Goal: Task Accomplishment & Management: Complete application form

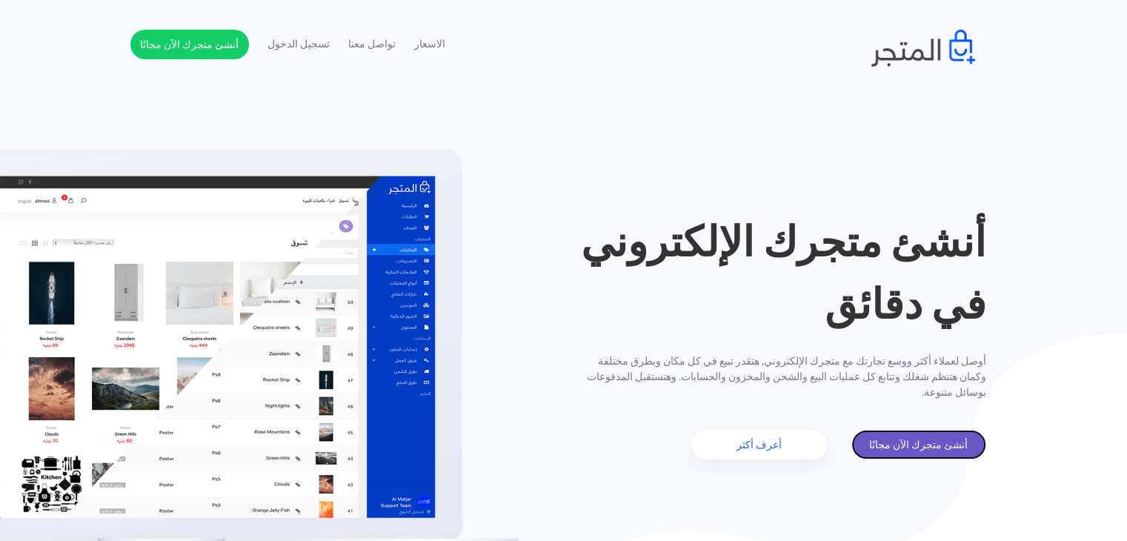
click at [937, 442] on link "أنشئ متجرك الآن مجانًا" at bounding box center [918, 445] width 135 height 30
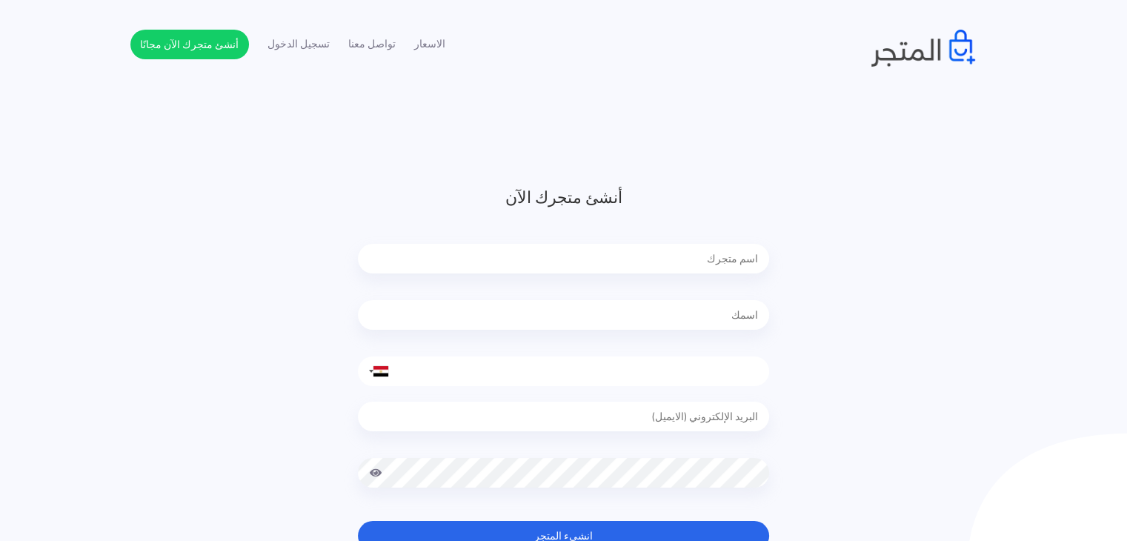
click at [687, 253] on input "text" at bounding box center [563, 259] width 411 height 30
click at [698, 255] on input "text" at bounding box center [563, 259] width 411 height 30
type input "Daleel Care"
click at [748, 321] on input "text" at bounding box center [563, 315] width 411 height 30
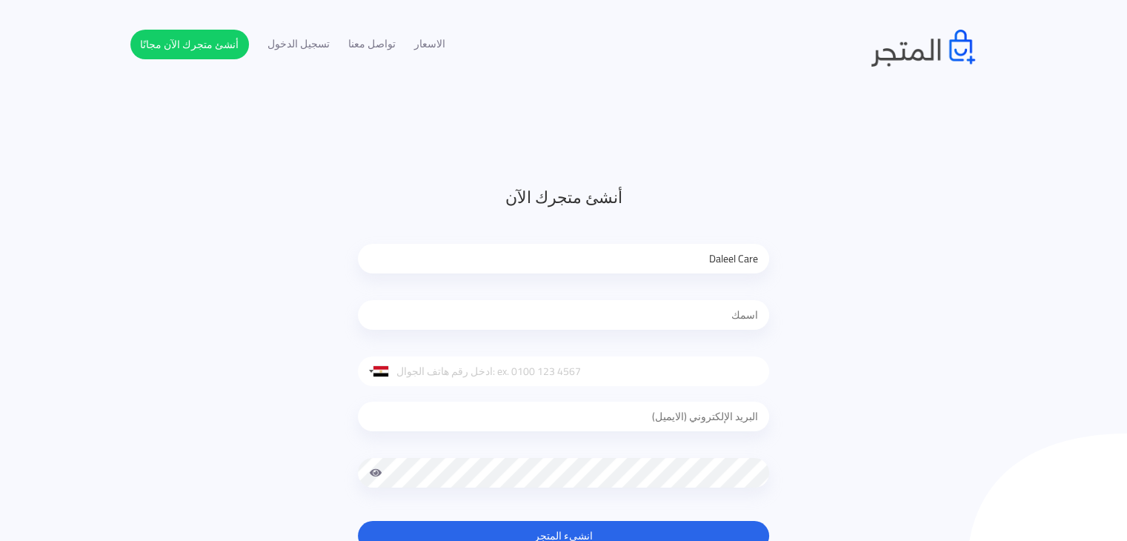
type input "m"
type input "Mohamed"
click at [794, 262] on div "أنشئ متجرك الآن Daleel Care Mohamed United States +1 United Kingdom +44 Afghani…" at bounding box center [563, 384] width 867 height 399
click at [654, 377] on input "tel" at bounding box center [563, 371] width 411 height 30
type input "01117006762"
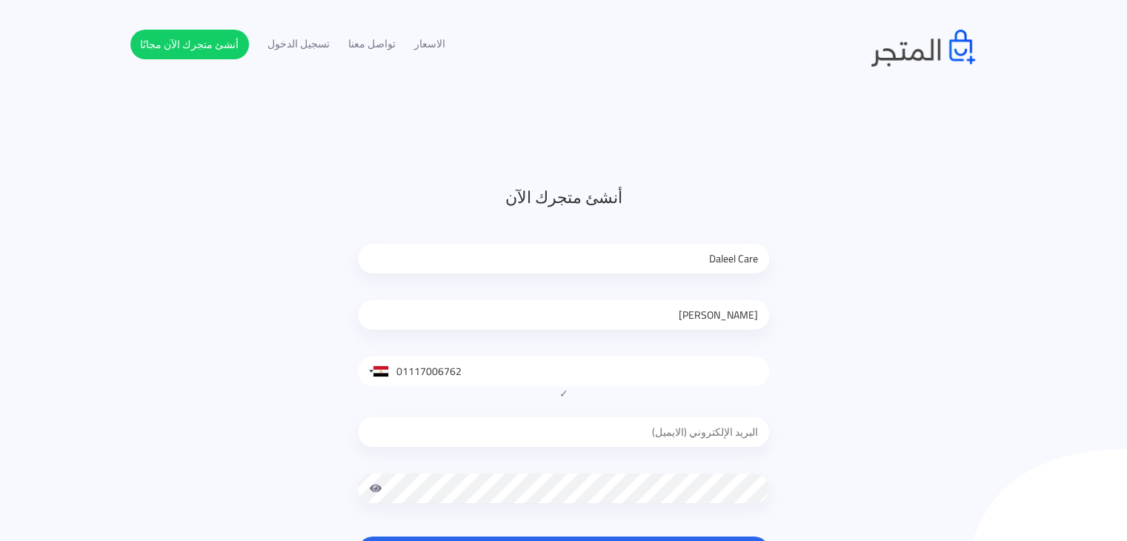
click at [657, 408] on div at bounding box center [563, 435] width 411 height 67
type input "mohamedhassanashor99@gmail.com"
click at [358, 536] on button "انشيء المتجر" at bounding box center [563, 551] width 411 height 30
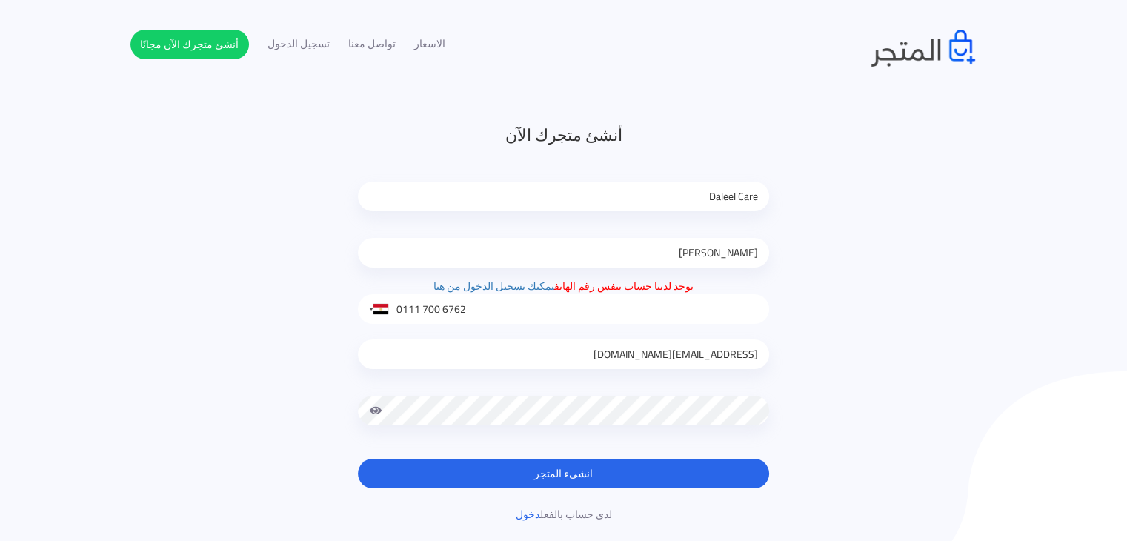
scroll to position [148, 0]
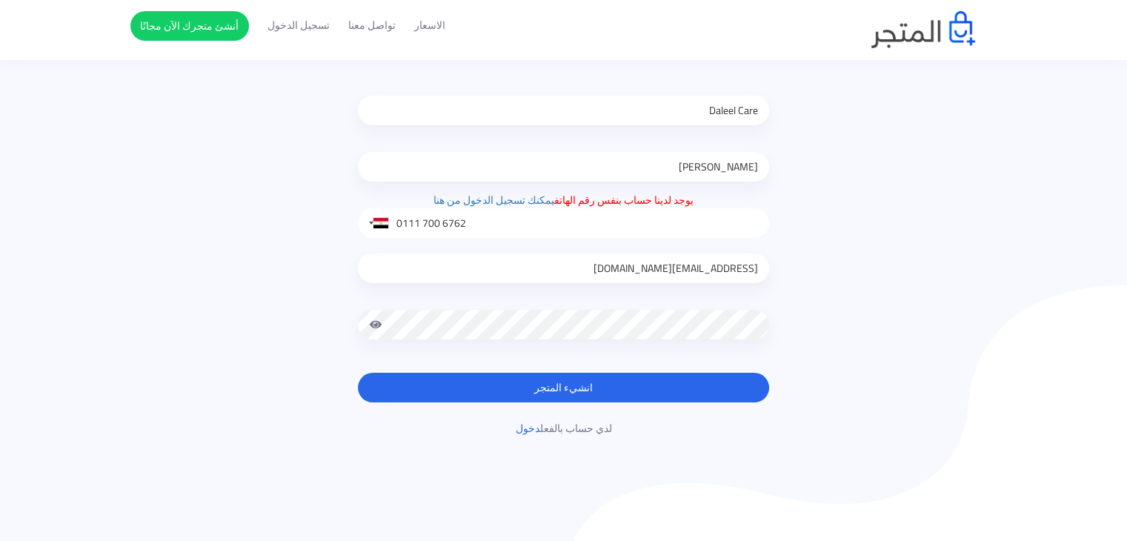
click at [501, 217] on input "0111 700 6762" at bounding box center [563, 223] width 411 height 30
click at [500, 202] on link "يمكنك تسجيل الدخول من هنا" at bounding box center [493, 199] width 121 height 19
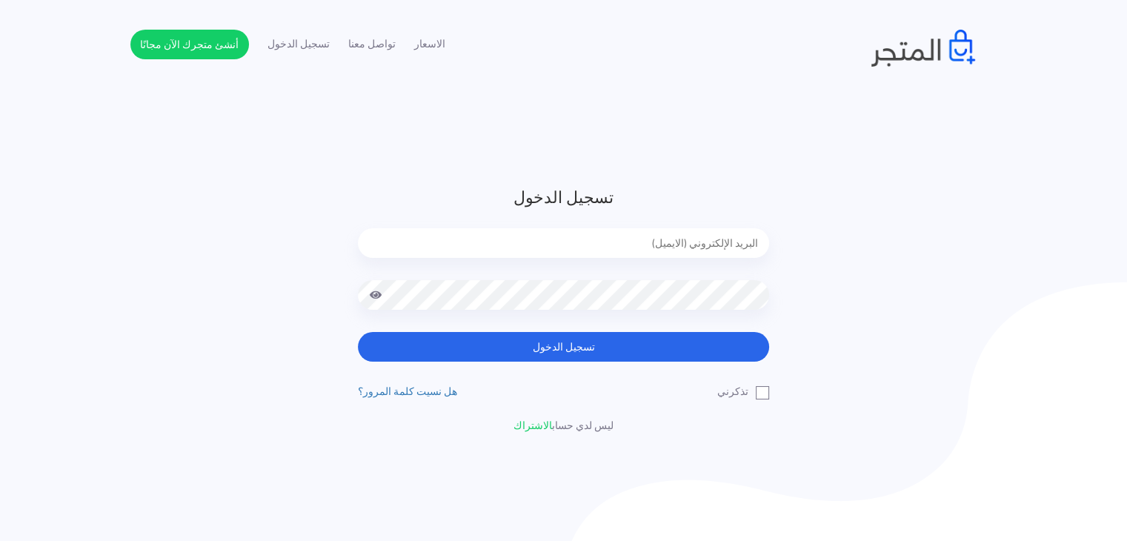
click at [744, 232] on input "email" at bounding box center [563, 243] width 411 height 30
click at [740, 250] on input "email" at bounding box center [563, 243] width 411 height 30
paste input "0111 700 6762"
click at [358, 332] on button "تسجيل الدخول" at bounding box center [563, 347] width 411 height 30
click at [806, 312] on div "تسجيل الدخول 0111 700 6762 تسجيل الدخول تذكرني" at bounding box center [563, 309] width 867 height 248
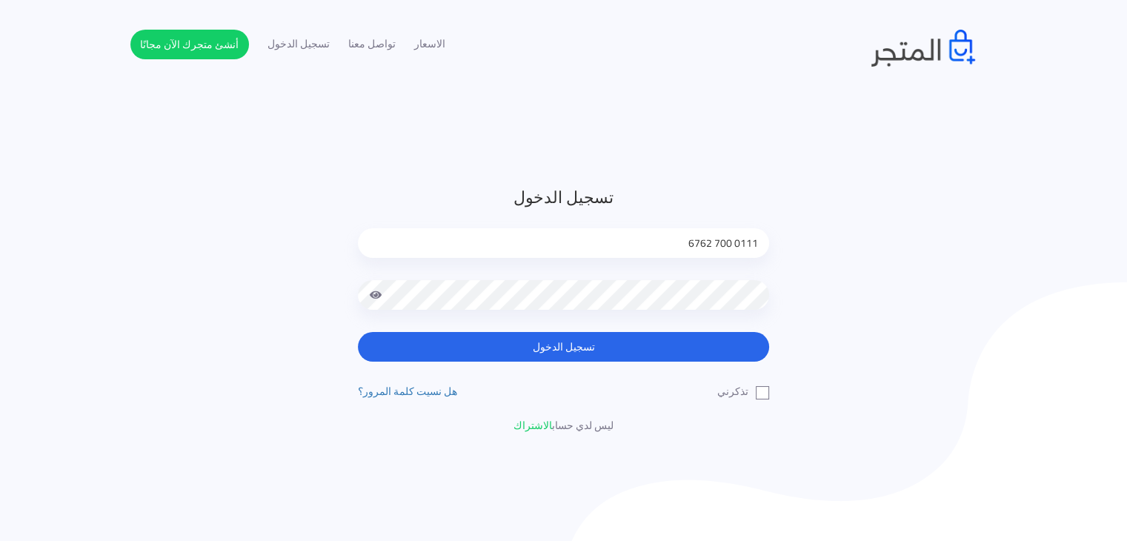
click at [376, 300] on span at bounding box center [375, 295] width 13 height 30
click at [784, 291] on div "تسجيل الدخول 0111 700 6762 تسجيل الدخول تذكرني" at bounding box center [563, 309] width 867 height 248
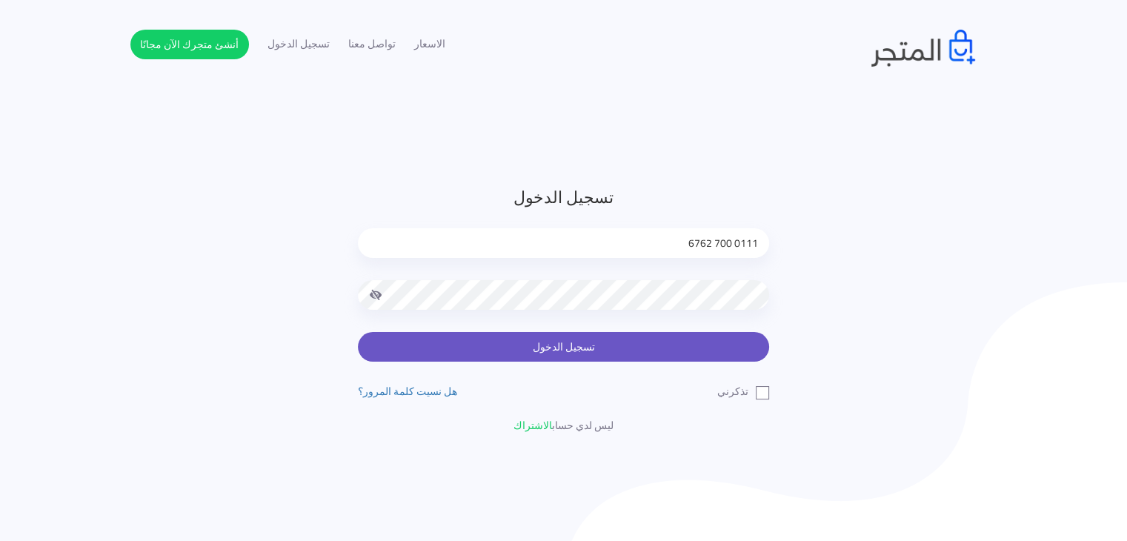
click at [746, 344] on button "تسجيل الدخول" at bounding box center [563, 347] width 411 height 30
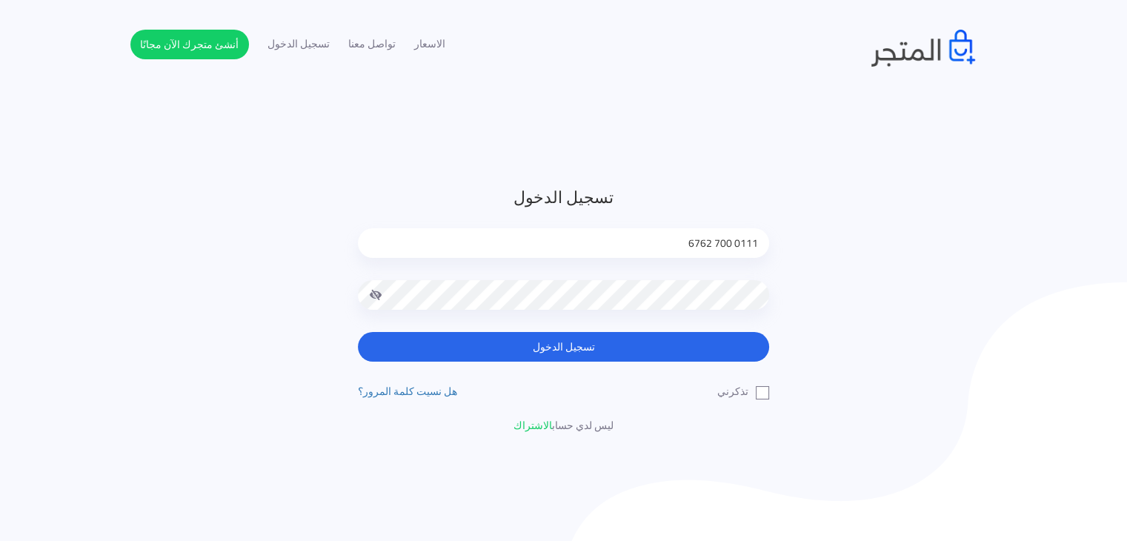
click at [705, 254] on input "0111 700 6762" at bounding box center [563, 243] width 411 height 30
click at [705, 254] on input "01117006762" at bounding box center [563, 243] width 411 height 30
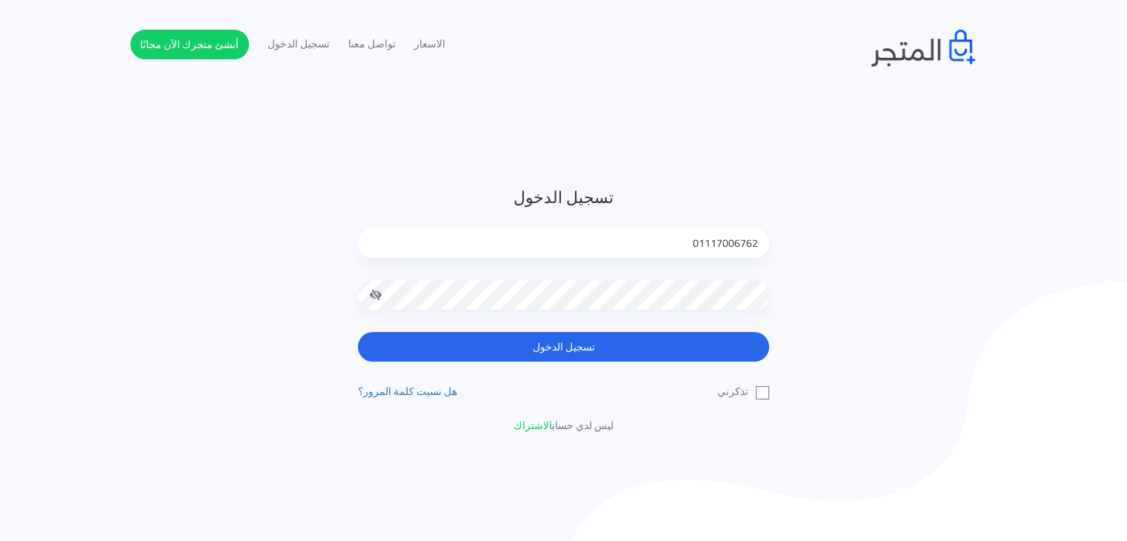
click at [705, 254] on input "01117006762" at bounding box center [563, 243] width 411 height 30
type input "mohamedhassanashor@gmail.com"
click at [842, 301] on div "تسجيل الدخول mohamedhassanashor@gmail.com تسجيل الدخول تذكرني" at bounding box center [563, 309] width 867 height 248
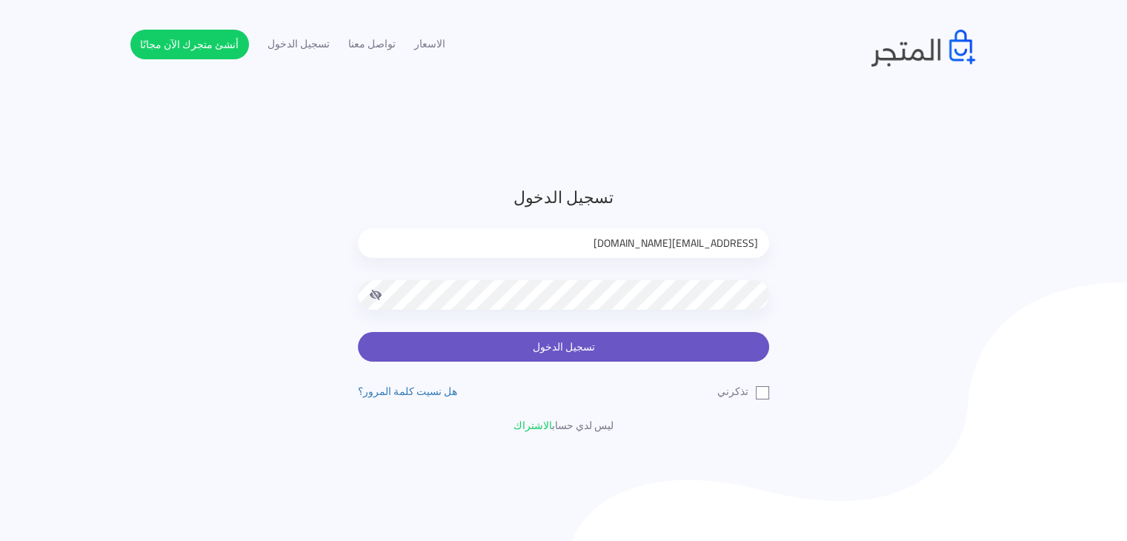
click at [688, 352] on button "تسجيل الدخول" at bounding box center [563, 347] width 411 height 30
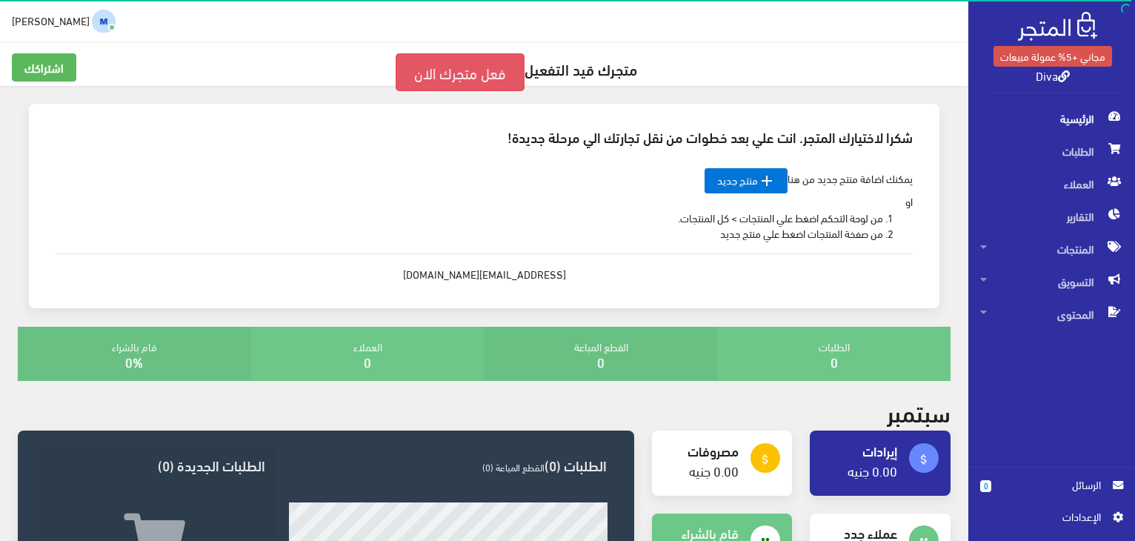
click at [480, 64] on link "فعل متجرك الان" at bounding box center [460, 72] width 129 height 38
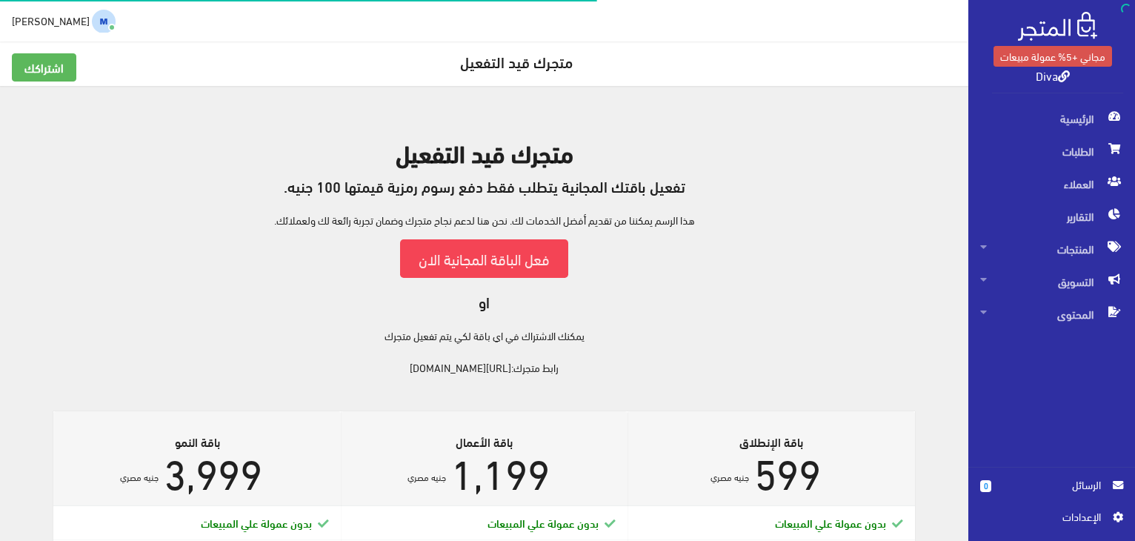
click at [555, 332] on div "متجرك قيد التفعيل تفعيل باقتك المجانية يتطلب فقط دفع رسوم رمزية قيمتها 100 جنيه…" at bounding box center [484, 257] width 933 height 236
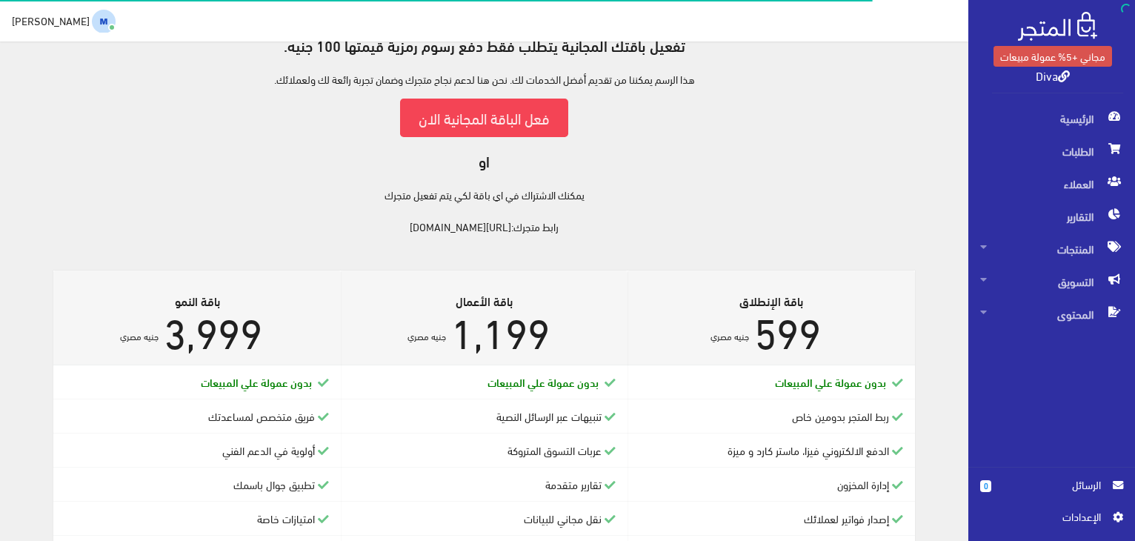
scroll to position [222, 0]
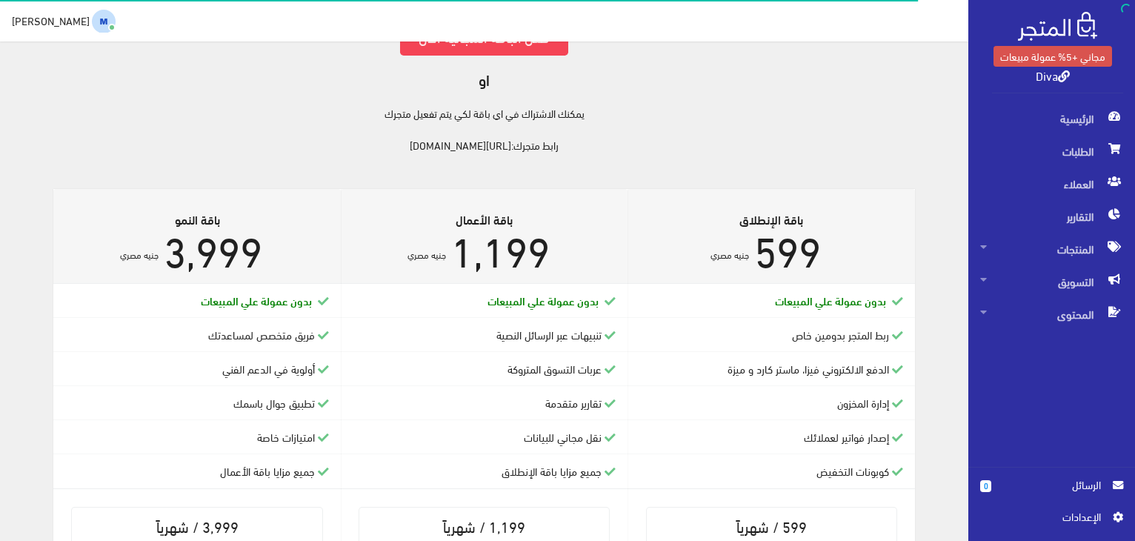
click at [583, 233] on h3 "1,199 جنيه مصري" at bounding box center [479, 248] width 252 height 46
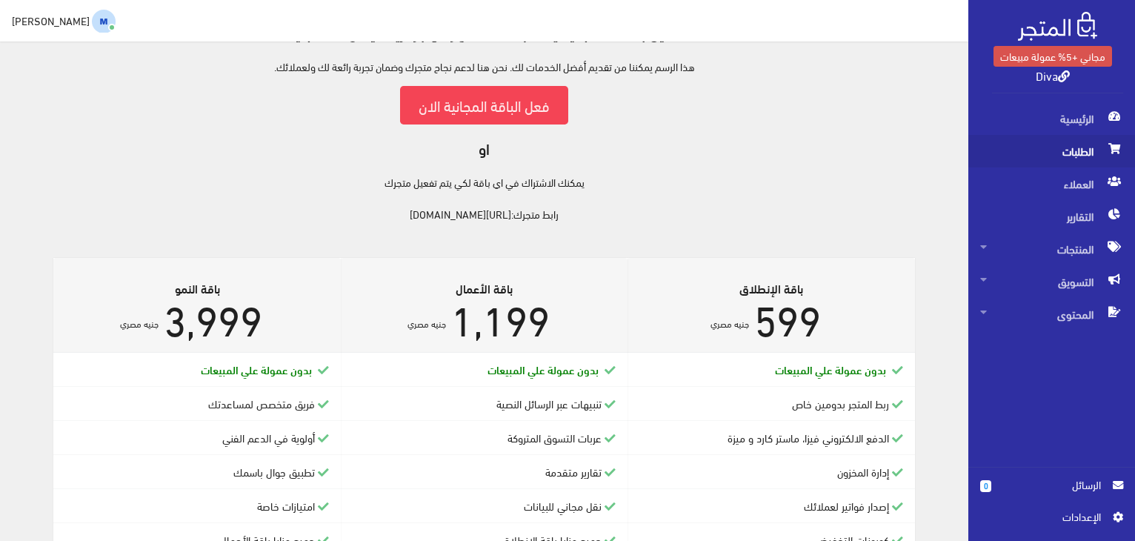
scroll to position [0, 0]
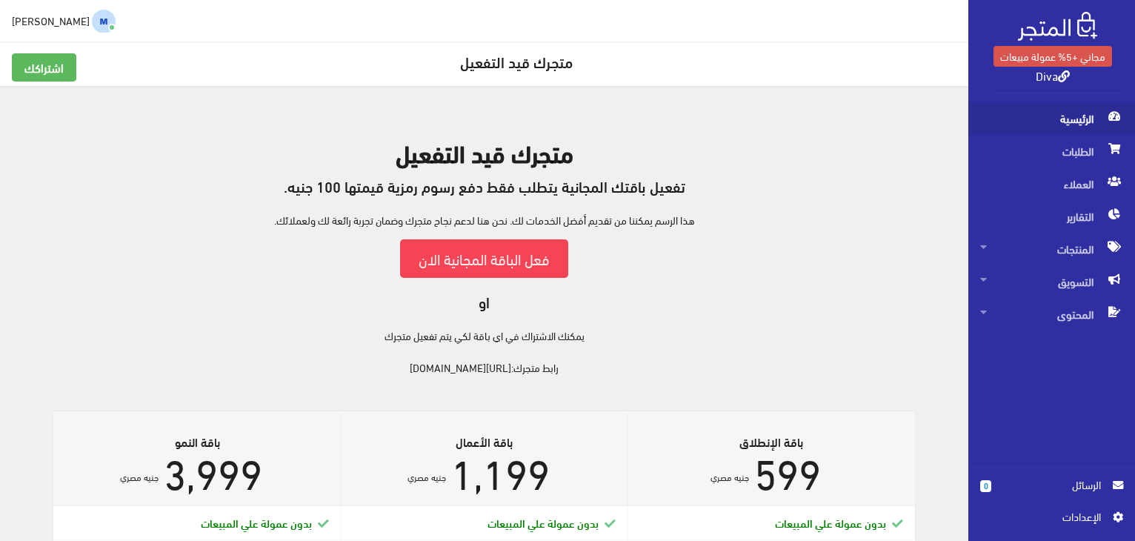
click at [1088, 124] on span "الرئيسية" at bounding box center [1051, 118] width 143 height 33
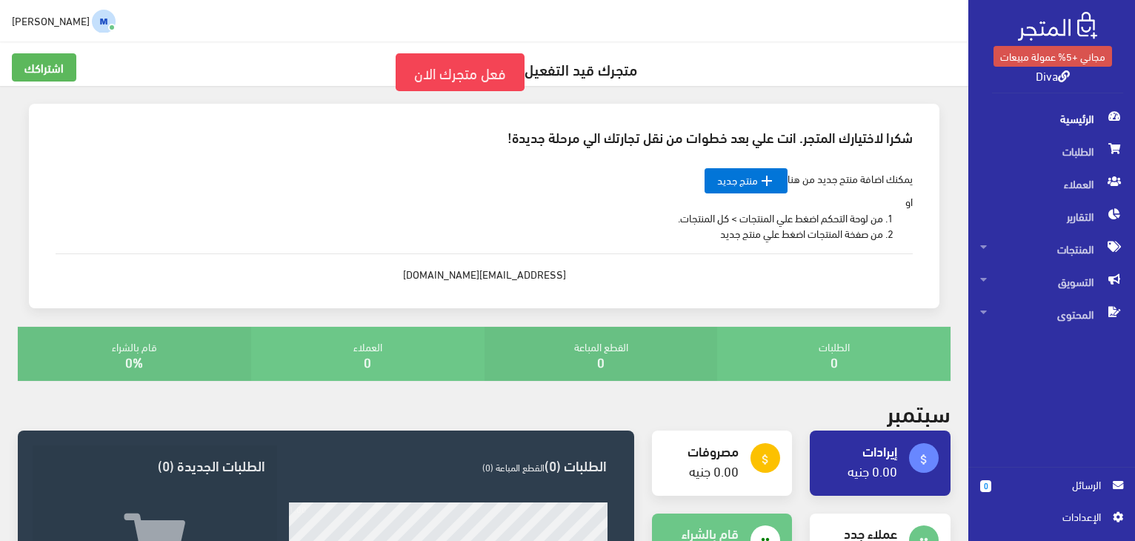
click at [56, 30] on link "Mohamed hassan" at bounding box center [64, 21] width 104 height 24
click at [64, 78] on link "تسجيل الخروج" at bounding box center [56, 83] width 117 height 20
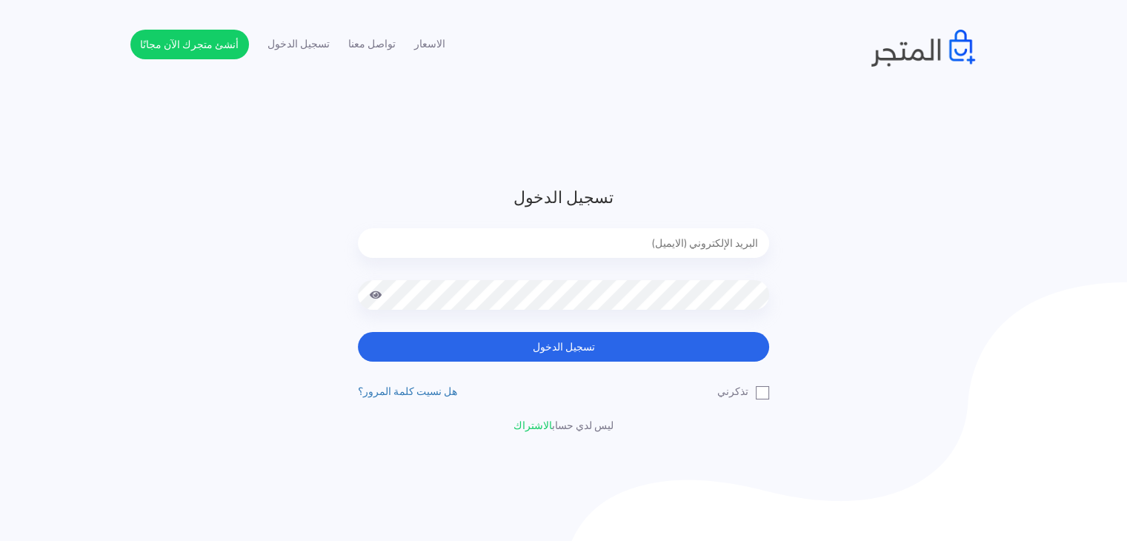
click at [645, 255] on input "email" at bounding box center [563, 243] width 411 height 30
click at [806, 312] on div "تسجيل الدخول تسجيل الدخول تذكرني" at bounding box center [563, 309] width 867 height 248
click at [956, 42] on img at bounding box center [923, 48] width 104 height 37
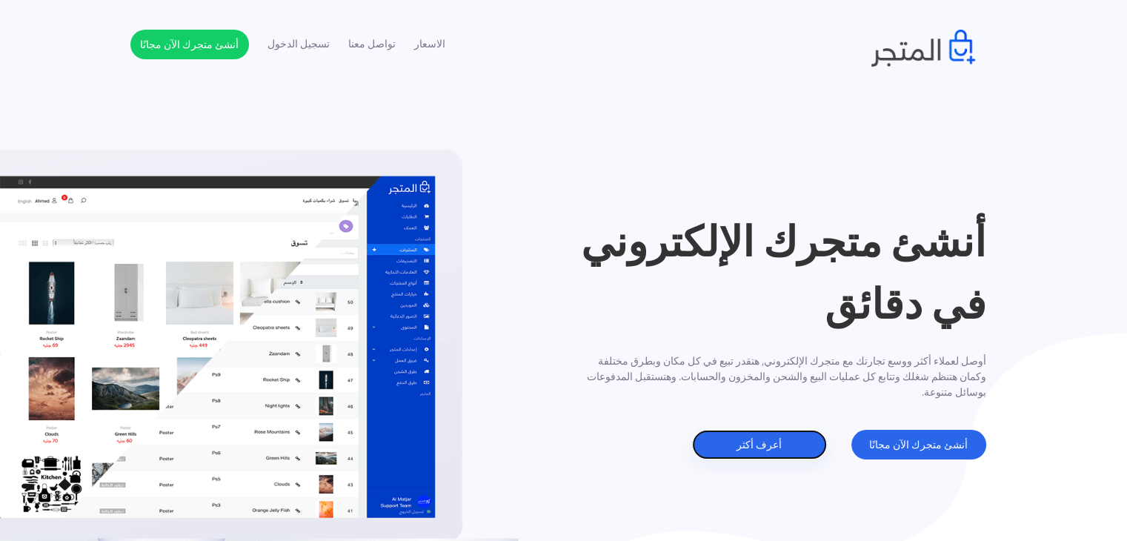
click at [767, 445] on link "أعرف أكثر" at bounding box center [759, 445] width 135 height 30
